Goal: Check status: Check status

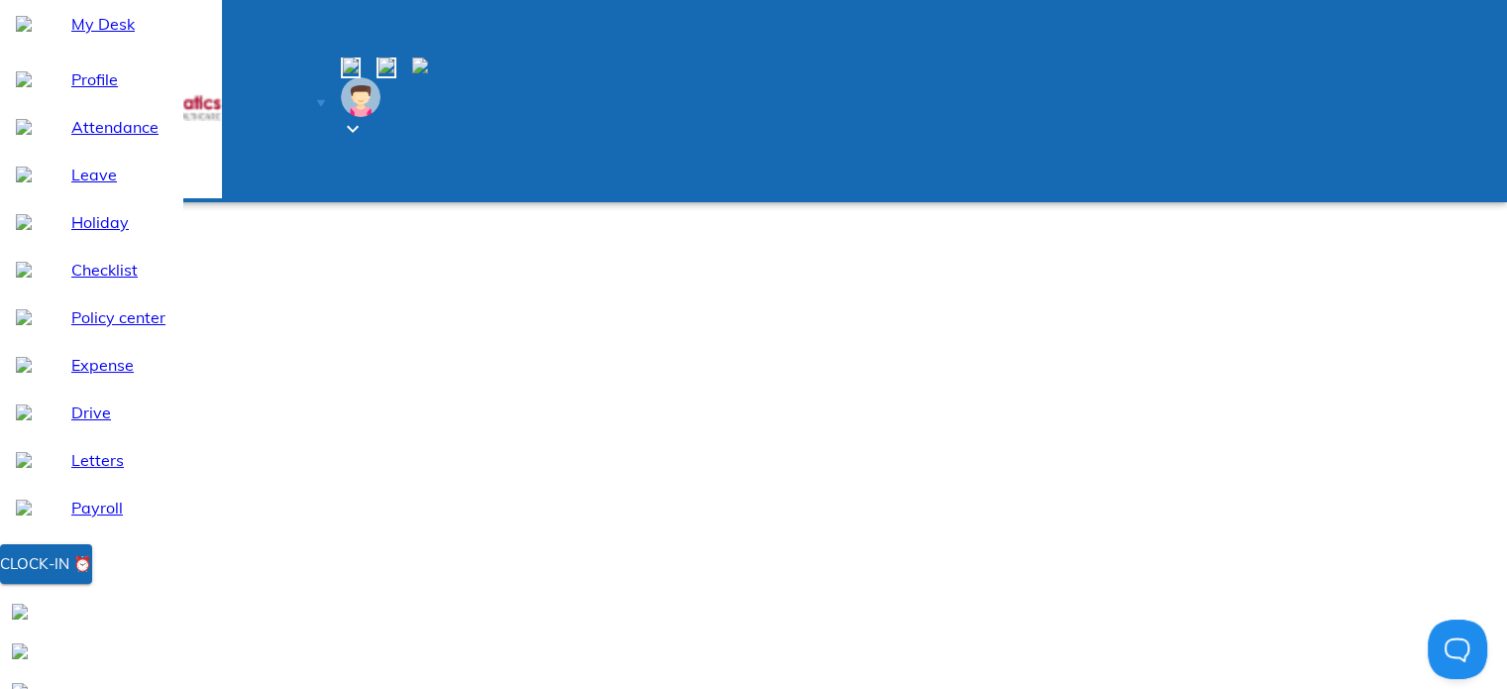
click at [302, 95] on span "Manage" at bounding box center [286, 102] width 48 height 15
click at [145, 145] on img at bounding box center [137, 137] width 16 height 16
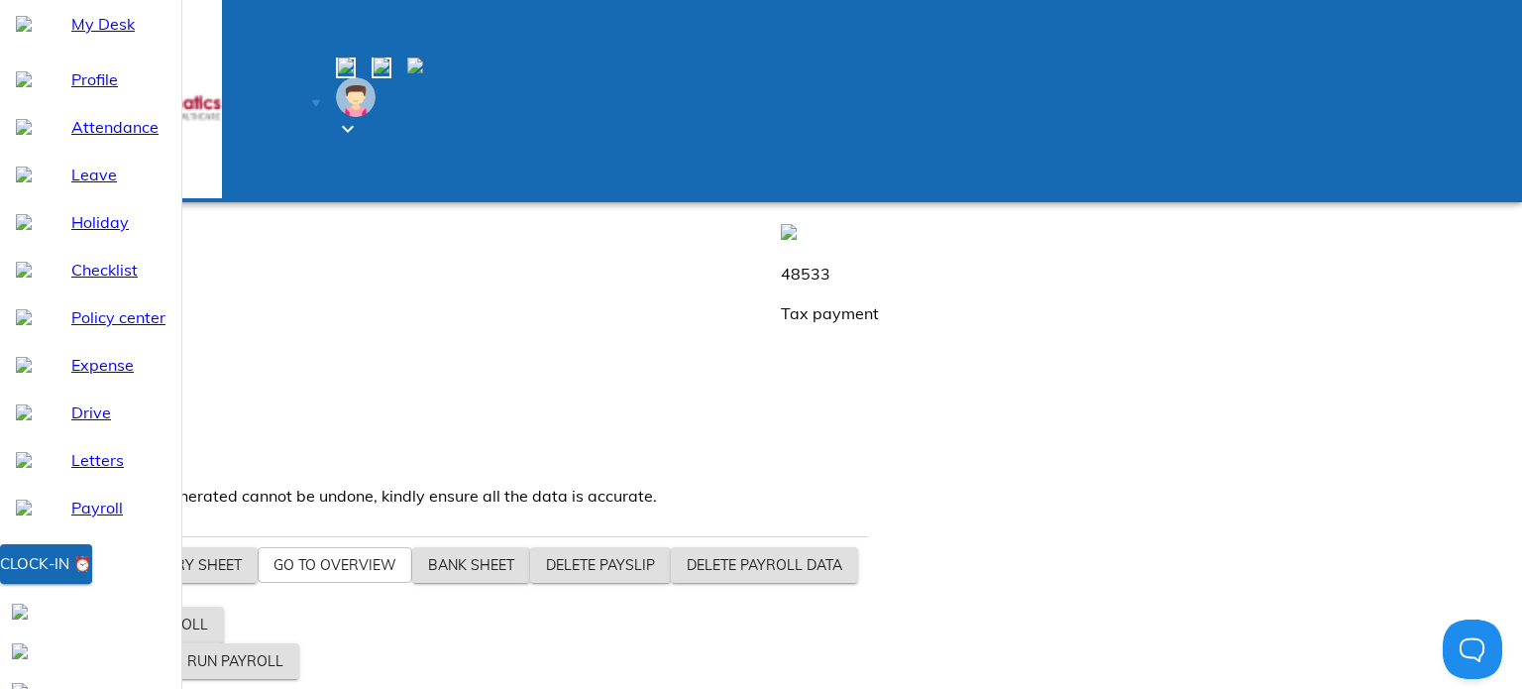
click at [288, 91] on span "Payroll" at bounding box center [279, 101] width 82 height 20
drag, startPoint x: 301, startPoint y: 440, endPoint x: 348, endPoint y: 441, distance: 46.6
click at [348, 428] on p "3600" at bounding box center [382, 416] width 749 height 24
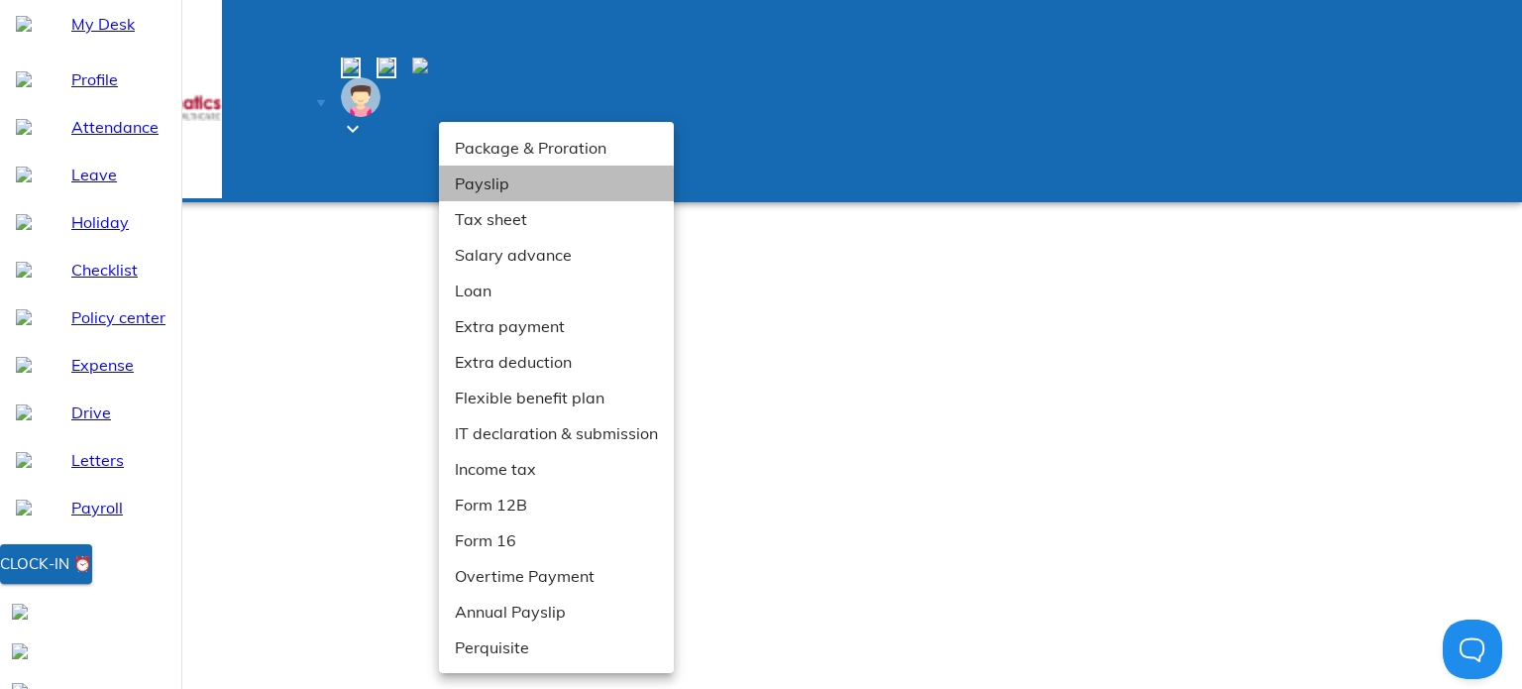
click at [483, 189] on li "Payslip" at bounding box center [556, 183] width 235 height 36
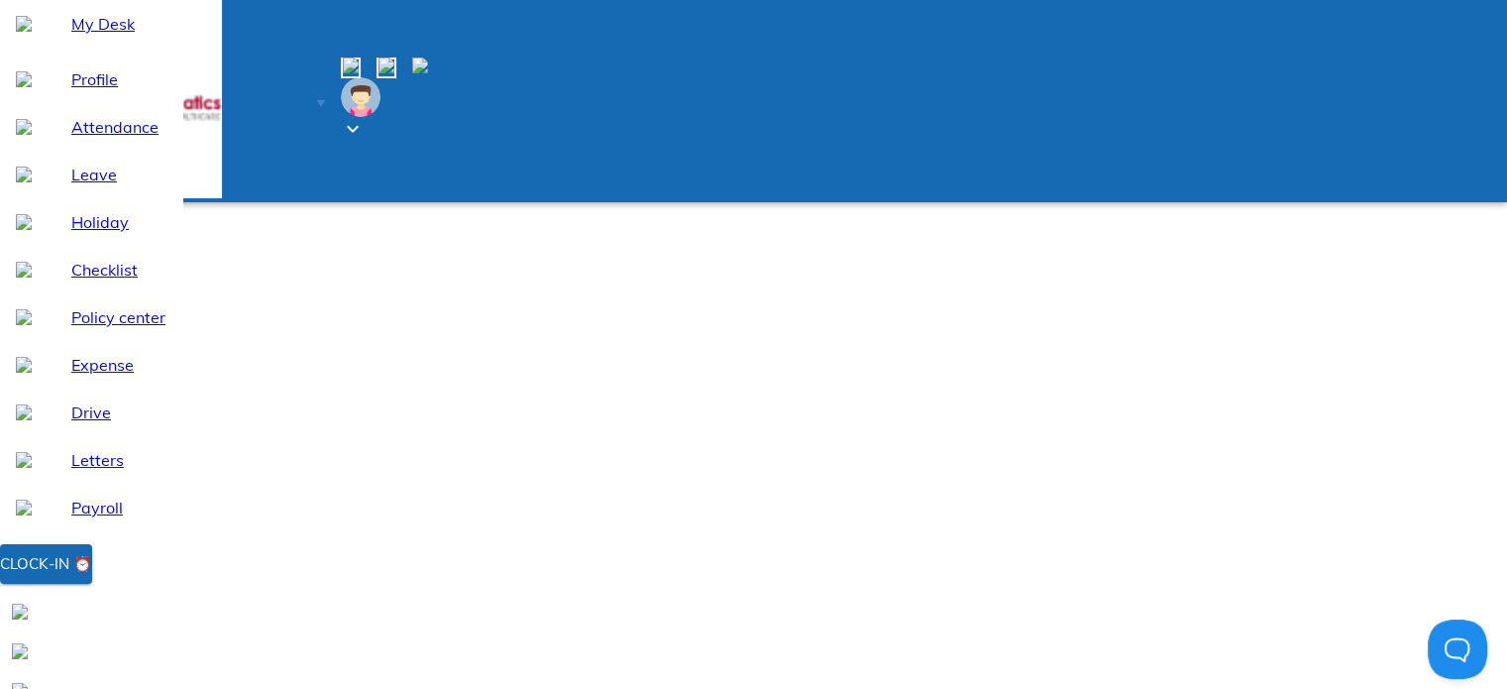
scroll to position [57, 0]
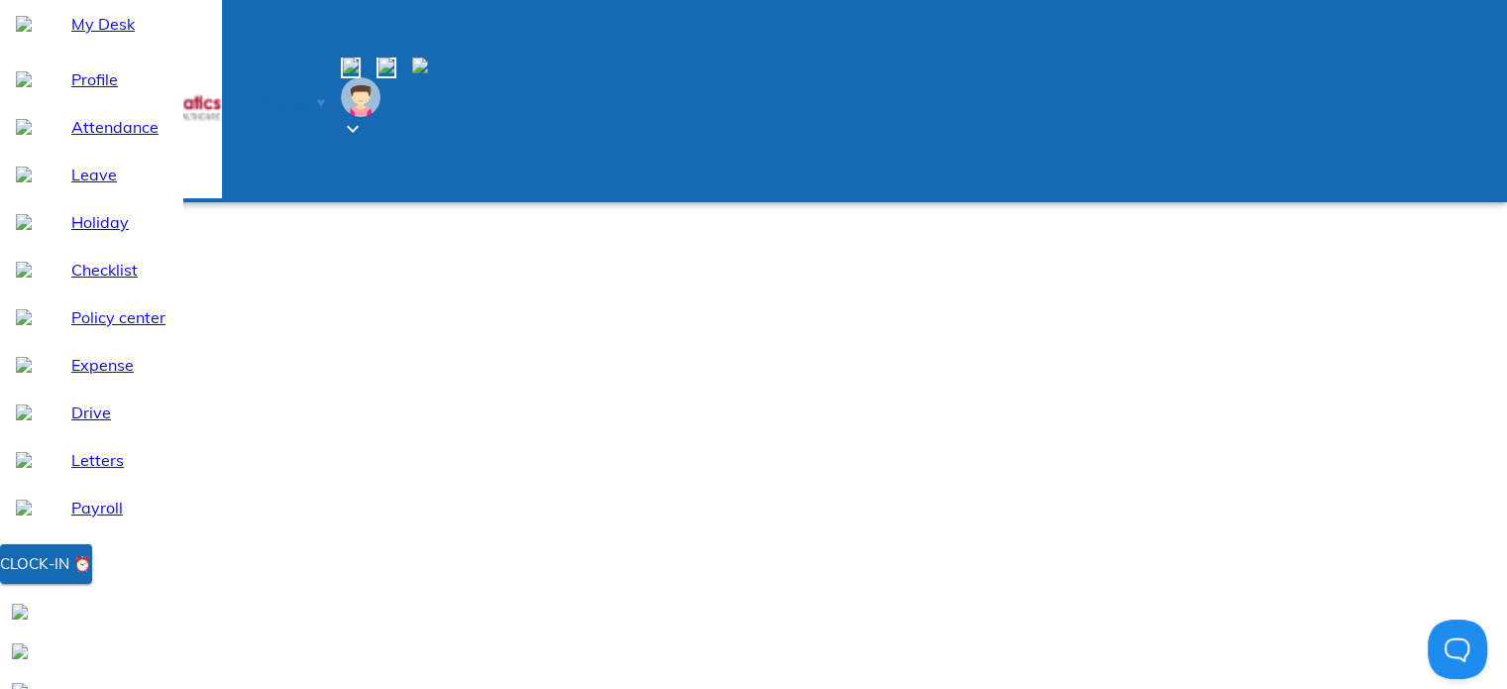
scroll to position [555, 0]
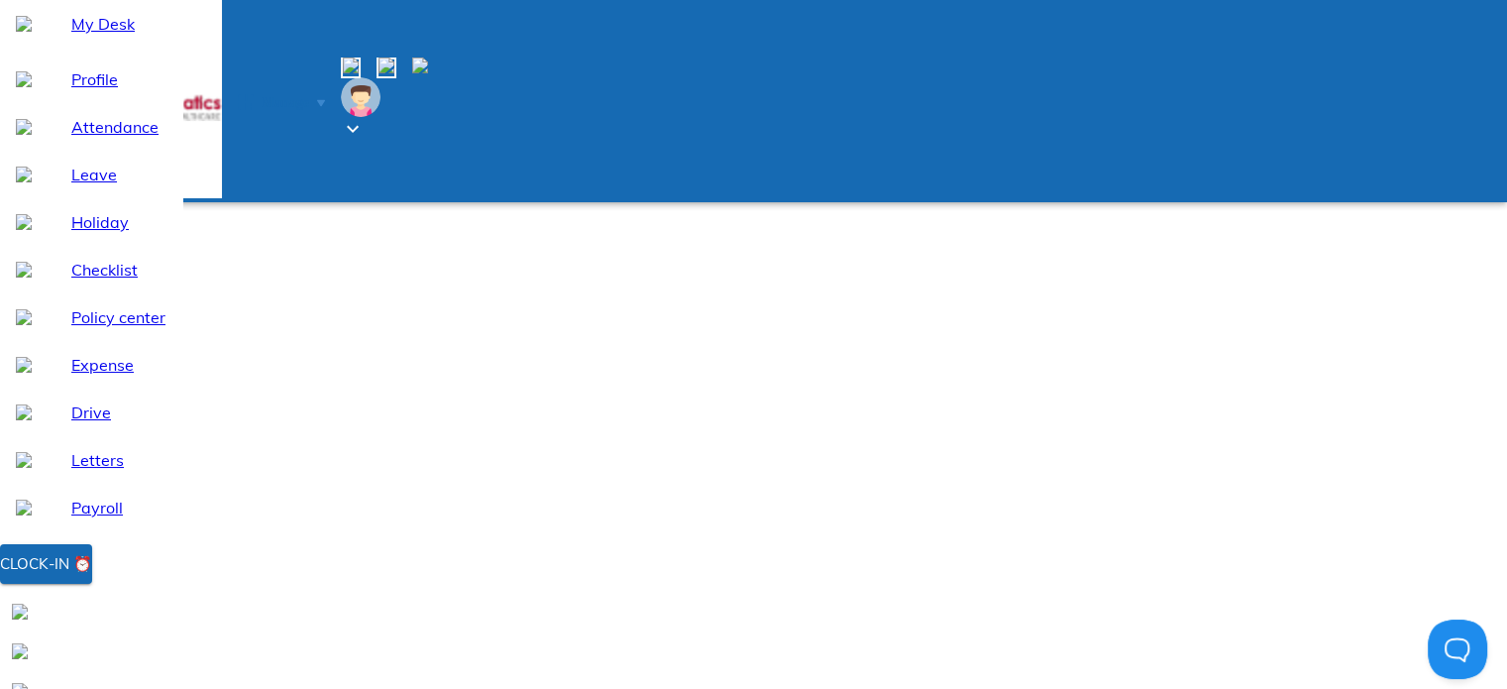
scroll to position [690, 0]
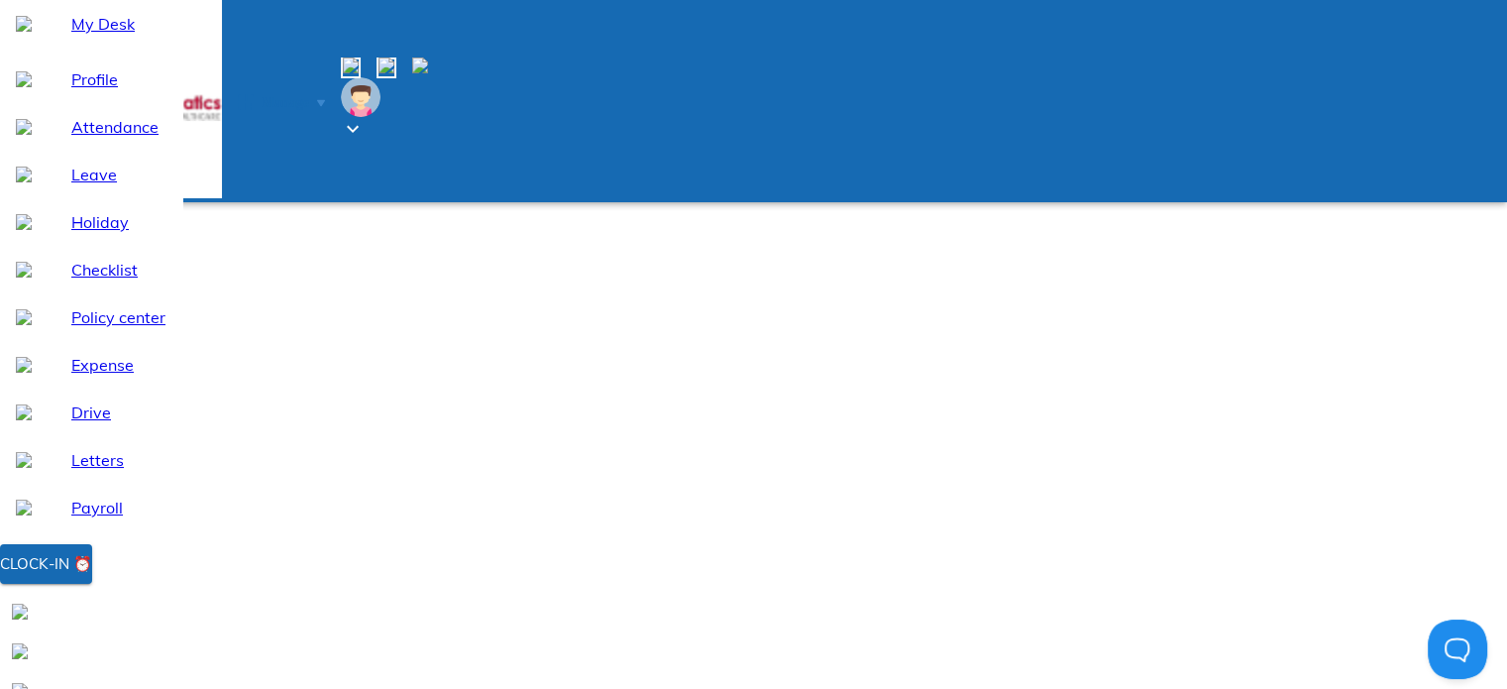
scroll to position [967, 0]
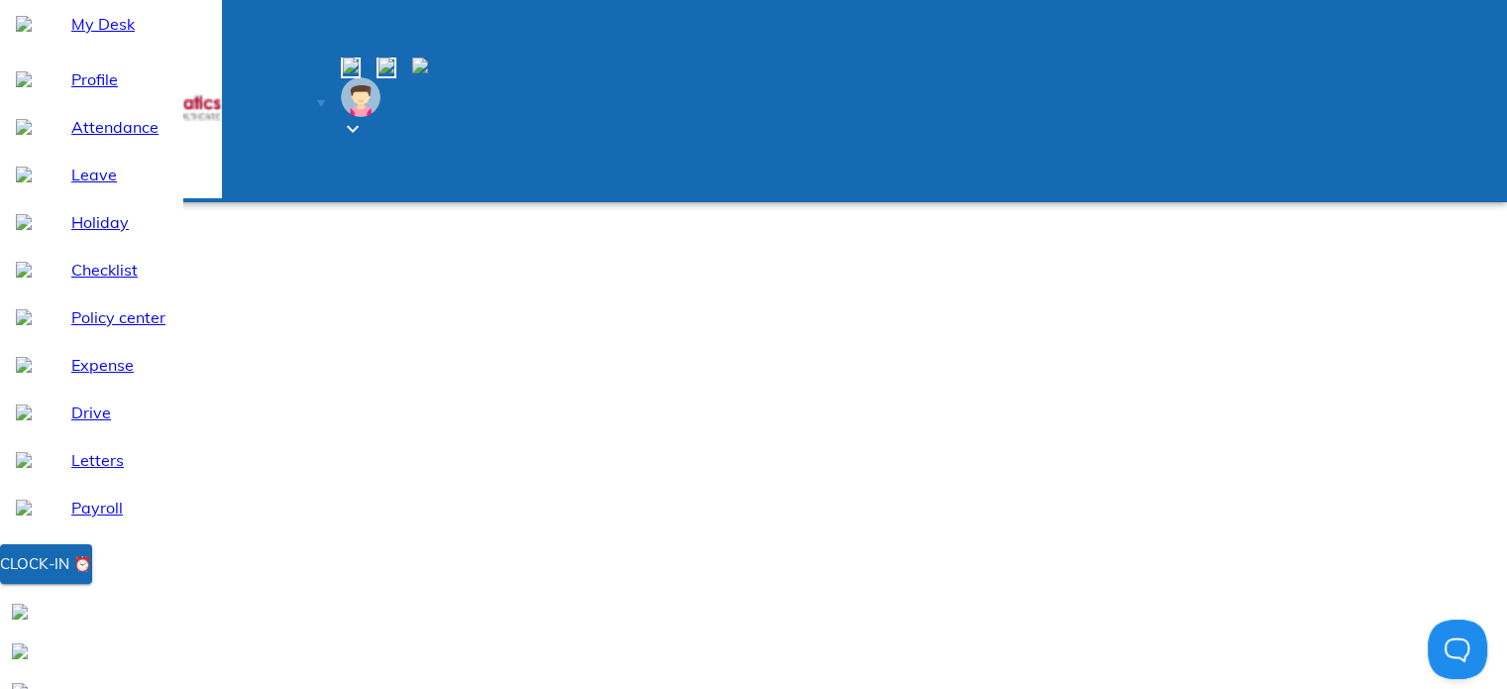
click at [414, 661] on div "[PERSON_NAME] [HYG0077]" at bounding box center [753, 681] width 1491 height 40
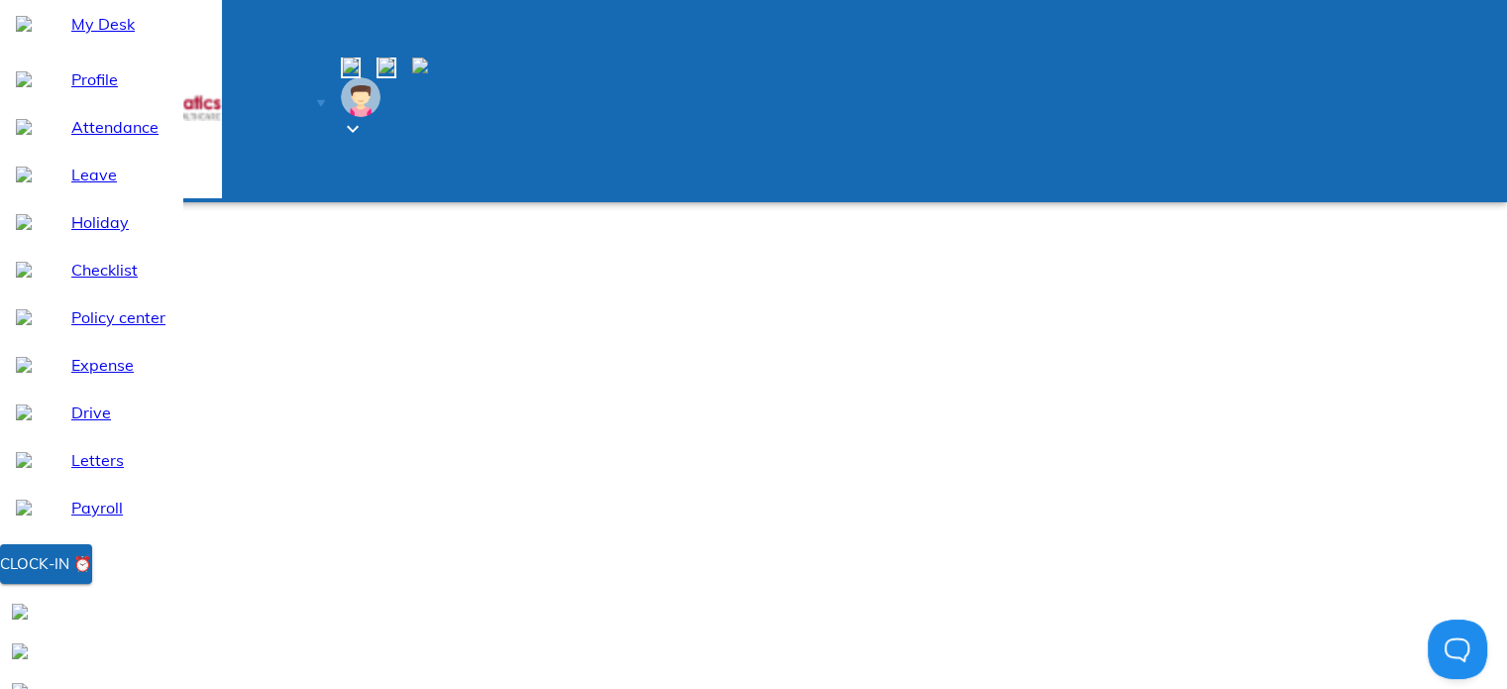
click at [412, 677] on div "[PERSON_NAME] [HYG0001]" at bounding box center [753, 697] width 1491 height 40
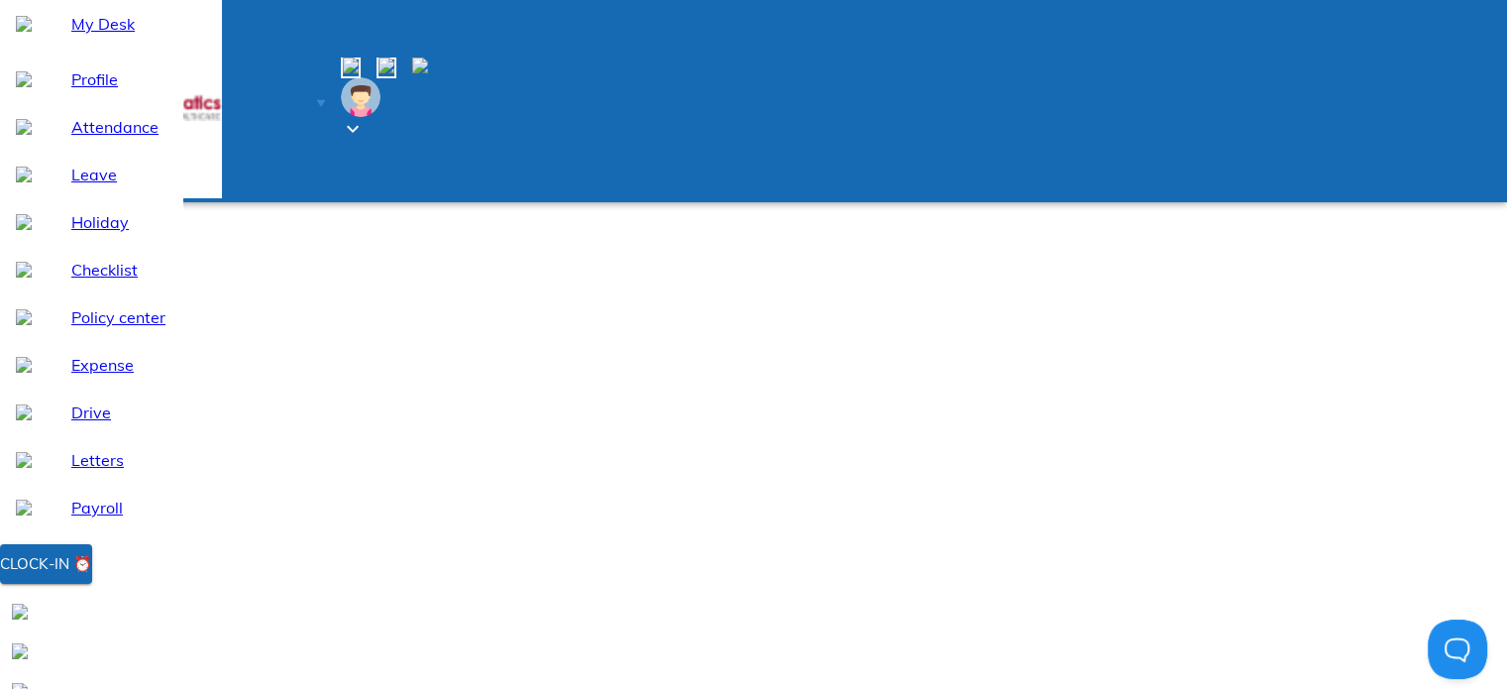
click at [399, 613] on div "[PERSON_NAME] [HYG0021]" at bounding box center [753, 633] width 1491 height 40
